Goal: Information Seeking & Learning: Learn about a topic

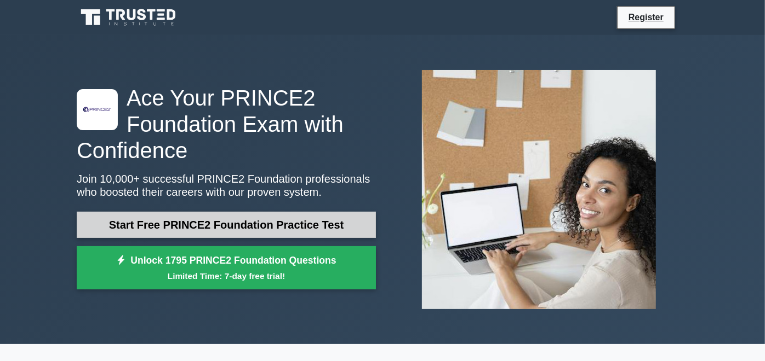
click at [299, 212] on link "Start Free PRINCE2 Foundation Practice Test" at bounding box center [226, 225] width 299 height 26
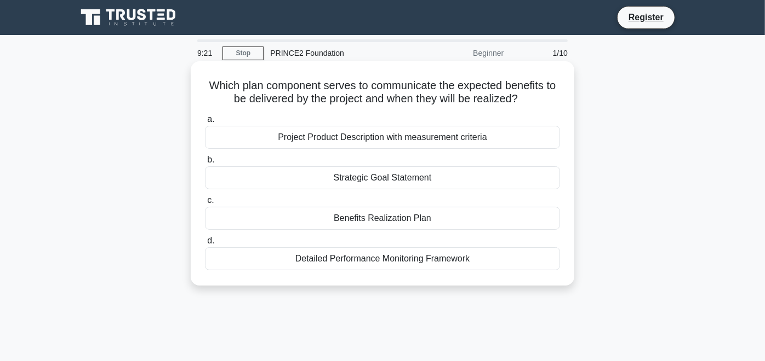
click at [388, 214] on div "Benefits Realization Plan" at bounding box center [382, 218] width 355 height 23
click at [205, 204] on input "c. Benefits Realization Plan" at bounding box center [205, 200] width 0 height 7
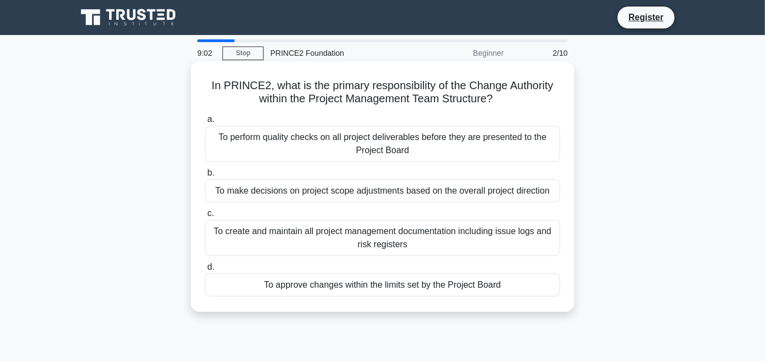
click at [406, 286] on div "To approve changes within the limits set by the Project Board" at bounding box center [382, 285] width 355 height 23
click at [205, 271] on input "d. To approve changes within the limits set by the Project Board" at bounding box center [205, 267] width 0 height 7
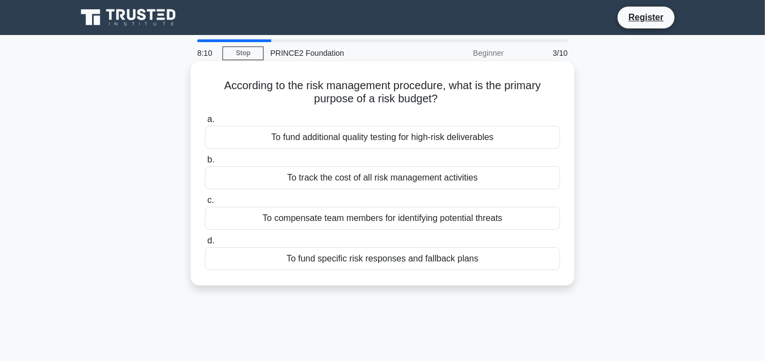
click at [400, 265] on div "To fund specific risk responses and fallback plans" at bounding box center [382, 259] width 355 height 23
click at [205, 245] on input "d. To fund specific risk responses and fallback plans" at bounding box center [205, 241] width 0 height 7
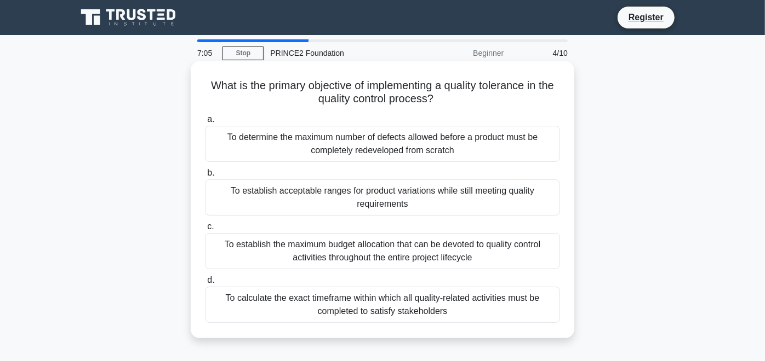
click at [380, 147] on div "To determine the maximum number of defects allowed before a product must be com…" at bounding box center [382, 144] width 355 height 36
click at [205, 123] on input "a. To determine the maximum number of defects allowed before a product must be …" at bounding box center [205, 119] width 0 height 7
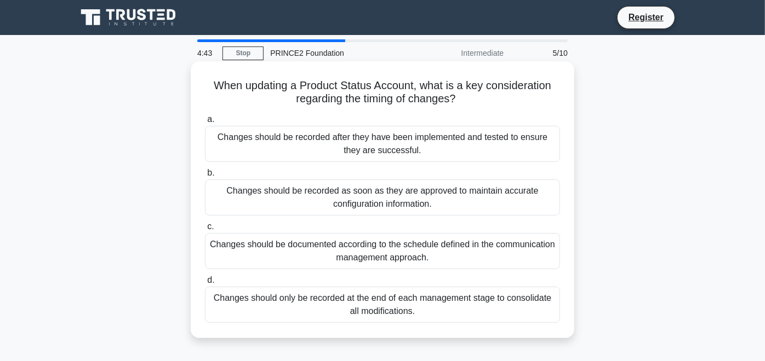
click at [415, 204] on div "Changes should be recorded as soon as they are approved to maintain accurate co…" at bounding box center [382, 198] width 355 height 36
click at [205, 177] on input "b. Changes should be recorded as soon as they are approved to maintain accurate…" at bounding box center [205, 173] width 0 height 7
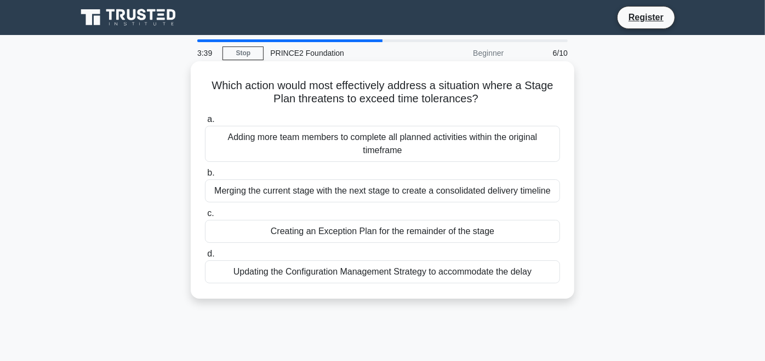
click at [391, 222] on div "Creating an Exception Plan for the remainder of the stage" at bounding box center [382, 231] width 355 height 23
click at [205, 217] on input "c. Creating an Exception Plan for the remainder of the stage" at bounding box center [205, 213] width 0 height 7
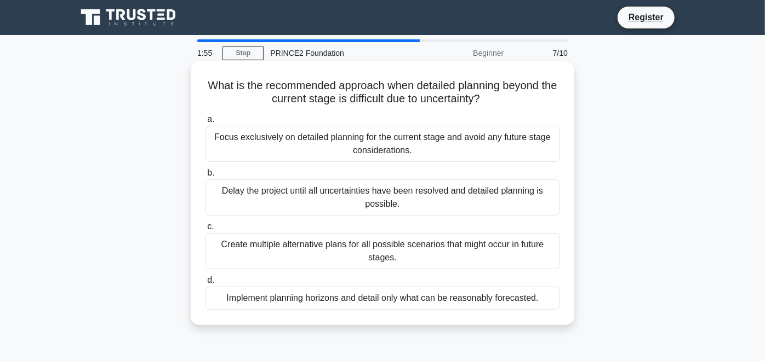
click at [483, 255] on div "Create multiple alternative plans for all possible scenarios that might occur i…" at bounding box center [382, 251] width 355 height 36
click at [205, 231] on input "c. Create multiple alternative plans for all possible scenarios that might occu…" at bounding box center [205, 226] width 0 height 7
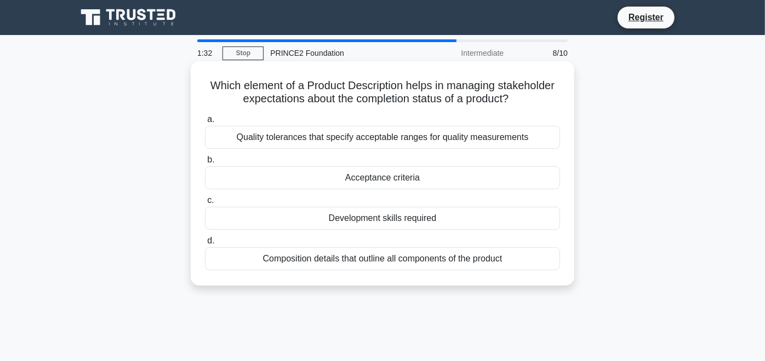
click at [468, 134] on div "Quality tolerances that specify acceptable ranges for quality measurements" at bounding box center [382, 137] width 355 height 23
click at [205, 123] on input "a. Quality tolerances that specify acceptable ranges for quality measurements" at bounding box center [205, 119] width 0 height 7
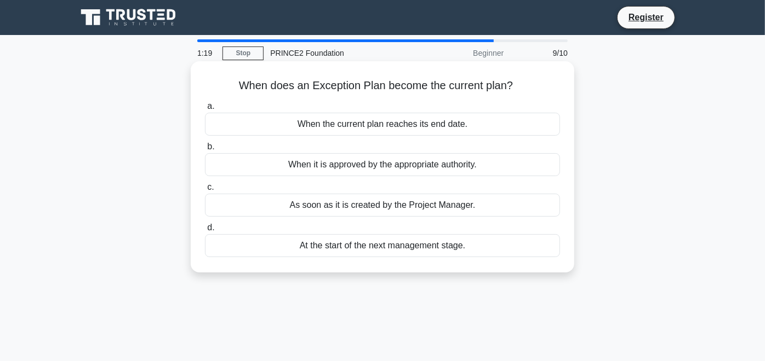
click at [416, 171] on div "When it is approved by the appropriate authority." at bounding box center [382, 164] width 355 height 23
click at [205, 151] on input "b. When it is approved by the appropriate authority." at bounding box center [205, 146] width 0 height 7
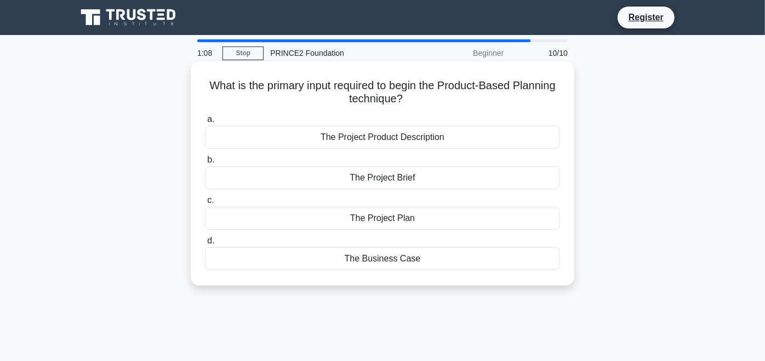
click at [405, 261] on div "The Business Case" at bounding box center [382, 259] width 355 height 23
click at [205, 245] on input "d. The Business Case" at bounding box center [205, 241] width 0 height 7
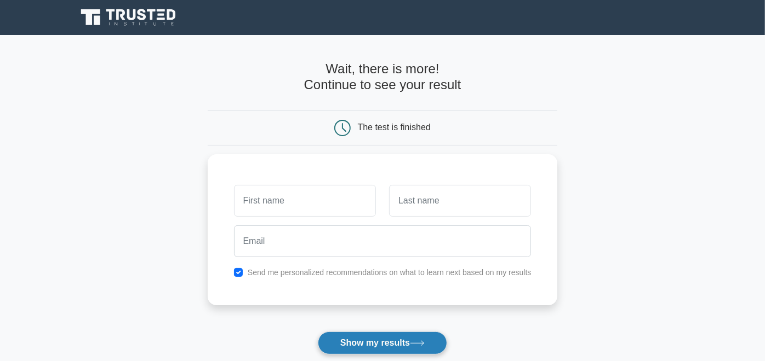
click at [344, 347] on button "Show my results" at bounding box center [382, 343] width 129 height 23
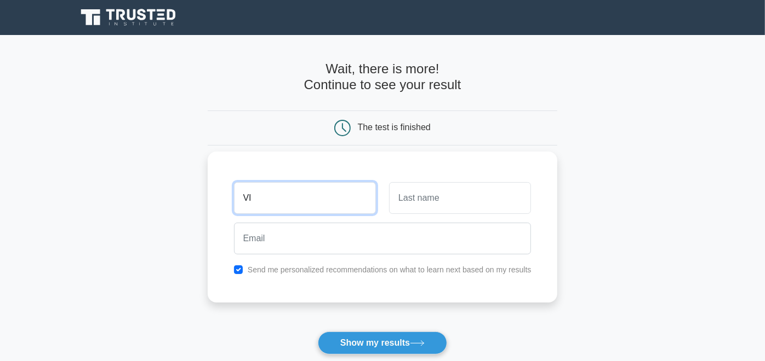
type input "[PERSON_NAME]"
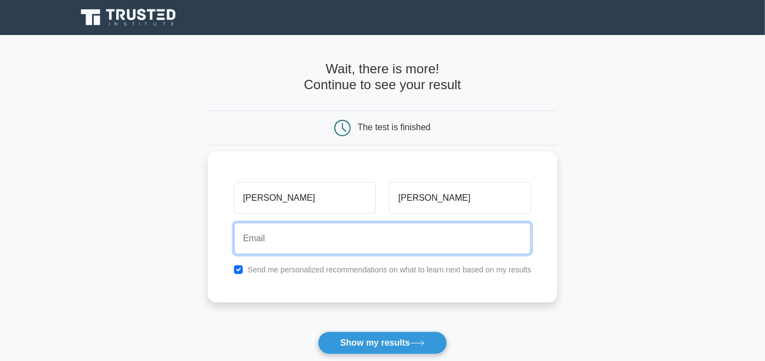
type input "[EMAIL_ADDRESS][DOMAIN_NAME]"
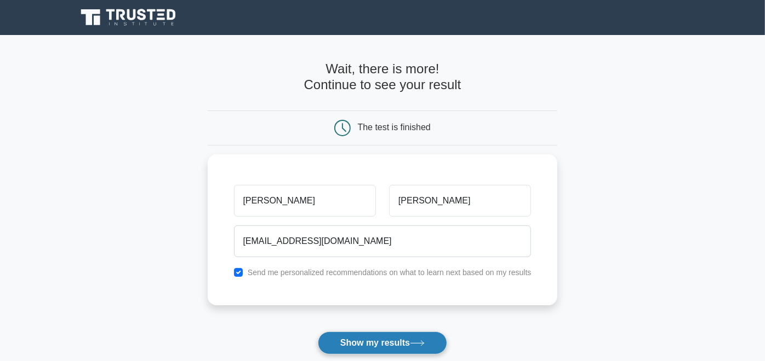
click at [388, 344] on button "Show my results" at bounding box center [382, 343] width 129 height 23
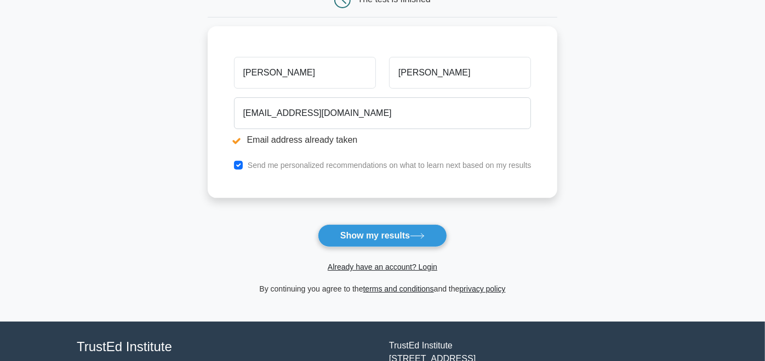
scroll to position [174, 0]
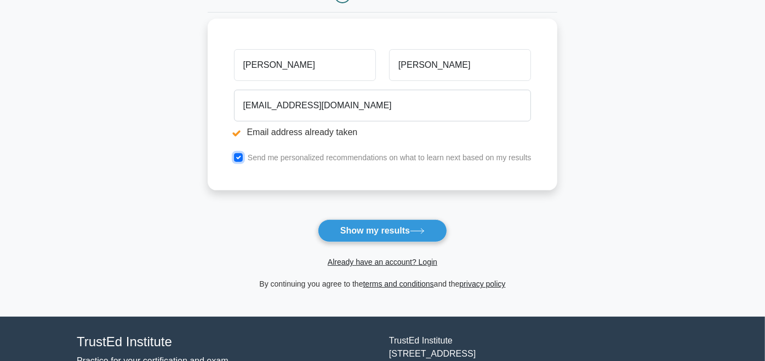
click at [236, 159] on input "checkbox" at bounding box center [238, 157] width 9 height 9
checkbox input "false"
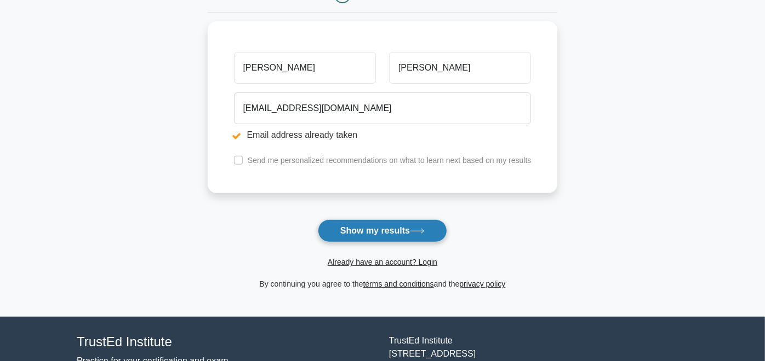
click at [383, 232] on button "Show my results" at bounding box center [382, 231] width 129 height 23
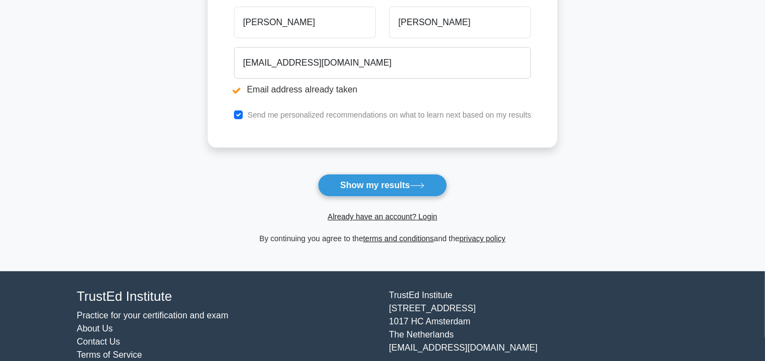
scroll to position [249, 0]
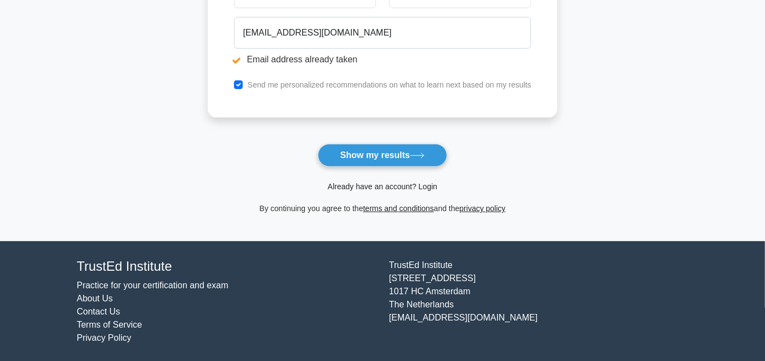
click at [394, 185] on link "Already have an account? Login" at bounding box center [383, 186] width 110 height 9
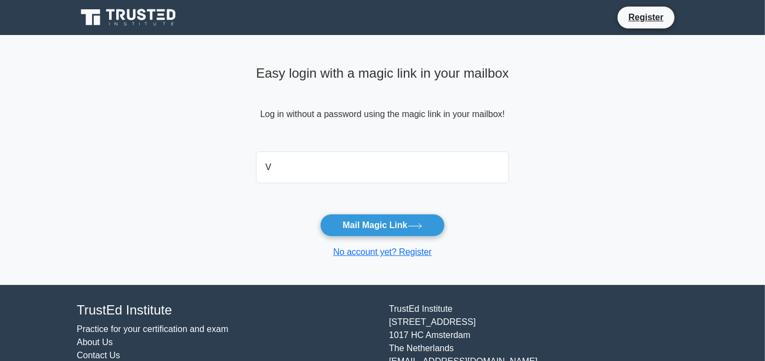
type input "[EMAIL_ADDRESS][DOMAIN_NAME]"
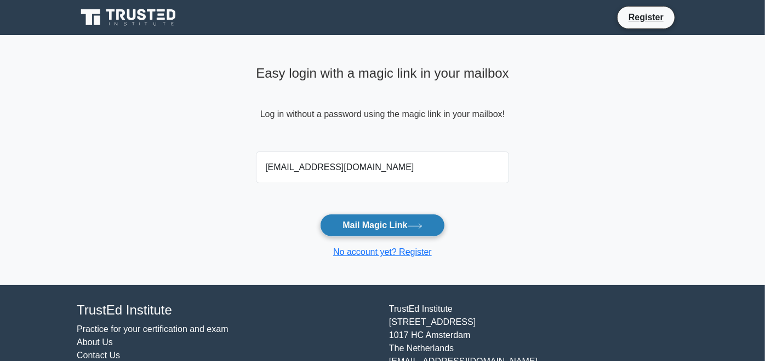
click at [375, 228] on button "Mail Magic Link" at bounding box center [382, 225] width 124 height 23
